Goal: Task Accomplishment & Management: Use online tool/utility

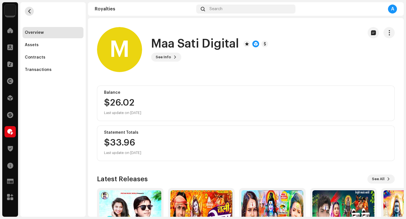
click at [30, 13] on span "button" at bounding box center [29, 11] width 4 height 5
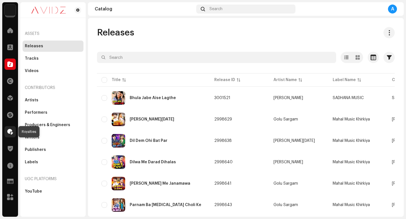
click at [11, 133] on span at bounding box center [10, 132] width 6 height 5
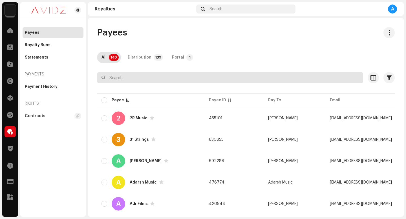
click at [153, 76] on input "text" at bounding box center [230, 77] width 266 height 11
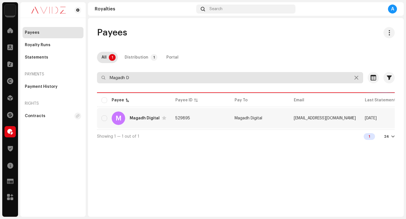
type input "Magadh D"
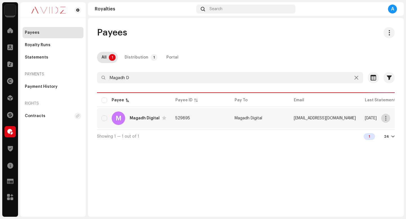
click at [385, 118] on span "button" at bounding box center [386, 118] width 4 height 5
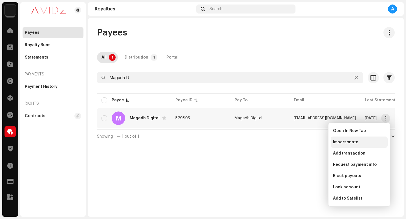
click at [372, 140] on div "Impersonate" at bounding box center [359, 142] width 57 height 11
